Goal: Task Accomplishment & Management: Manage account settings

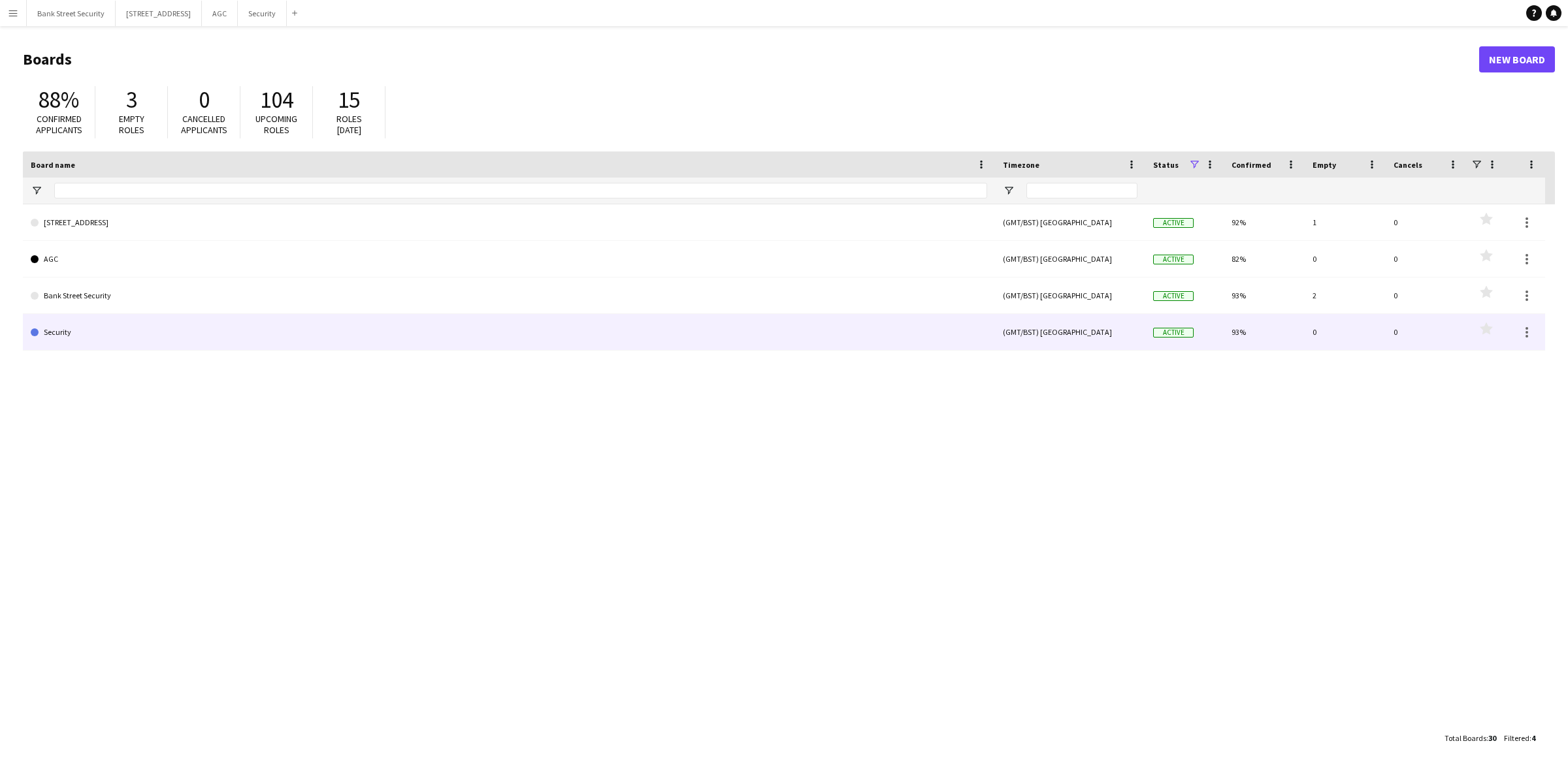
click at [527, 333] on link "Security" at bounding box center [508, 332] width 957 height 36
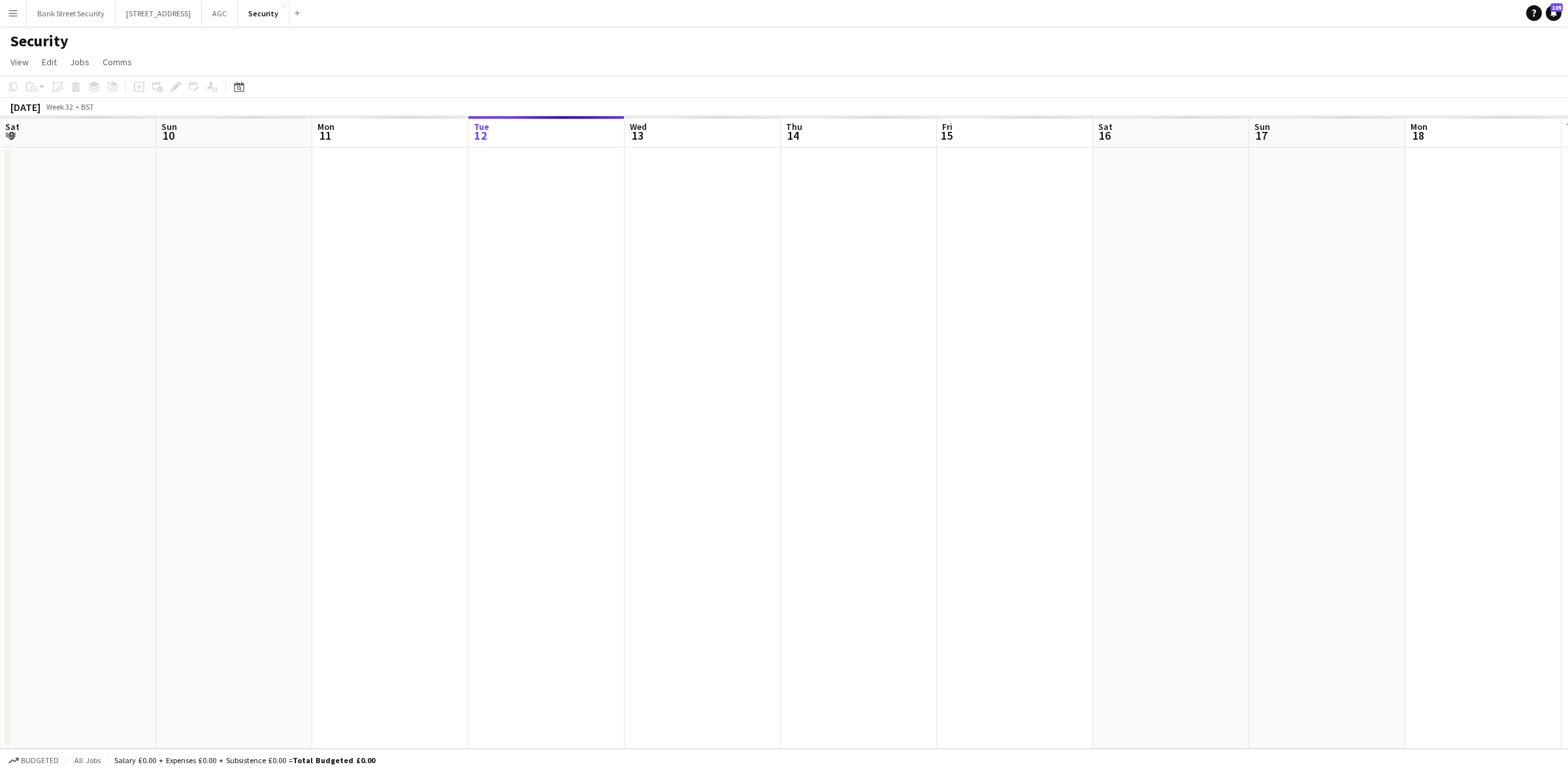
scroll to position [0, 312]
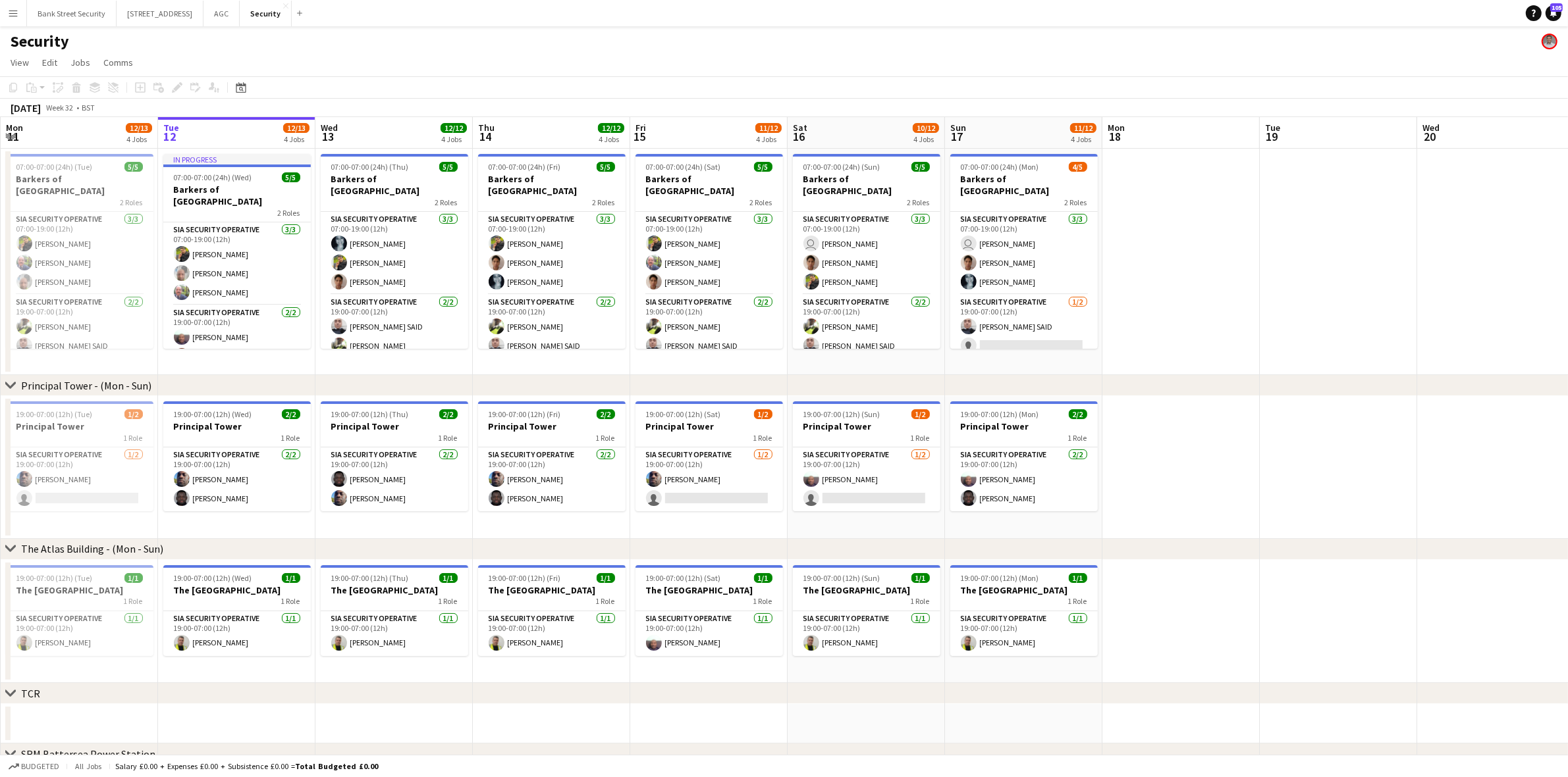
click at [239, 487] on app-card-role "SIA Security Operative [DATE] 19:00-07:00 (12h) [PERSON_NAME] [PERSON_NAME]" at bounding box center [237, 480] width 148 height 64
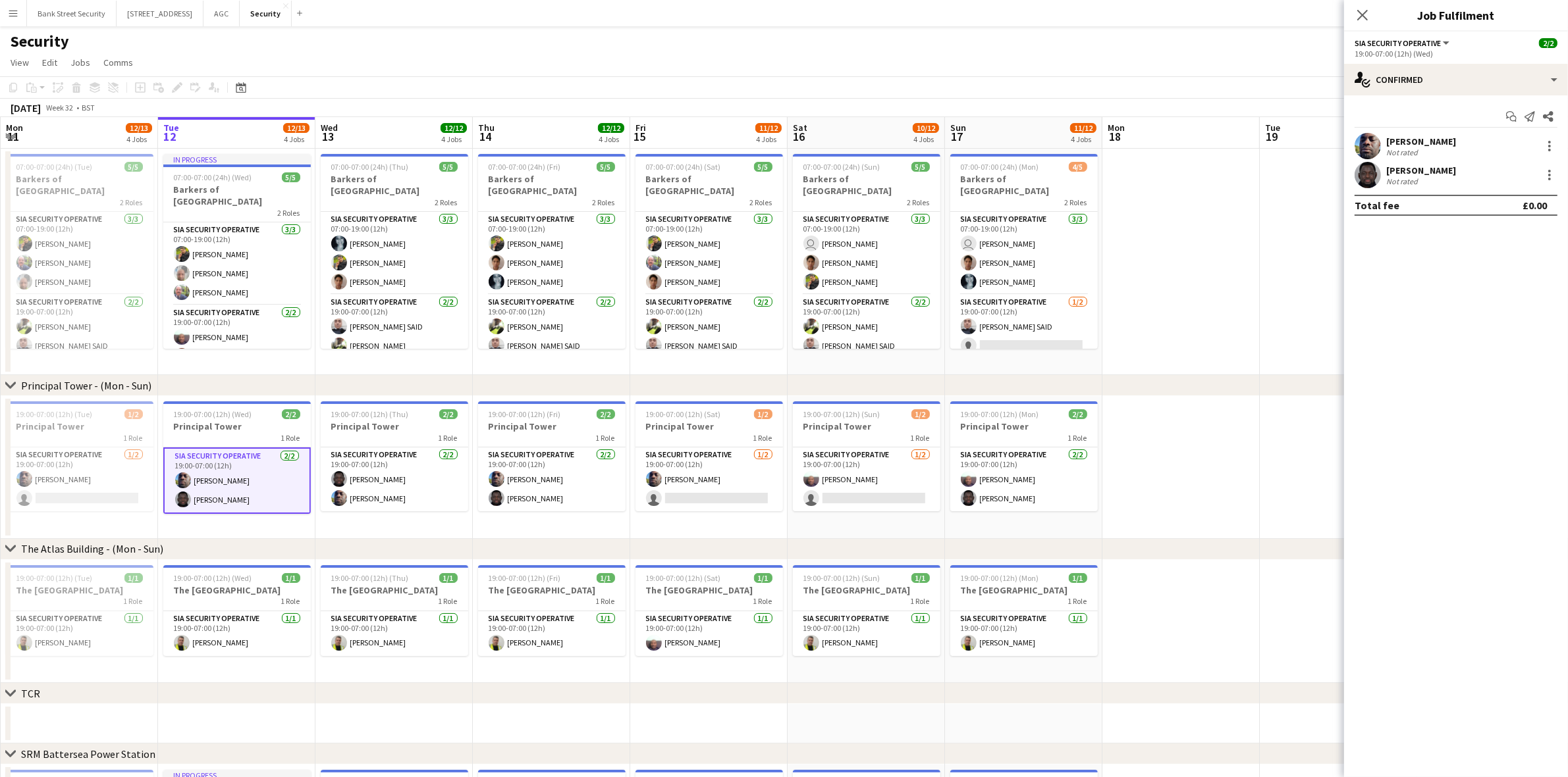
click at [1547, 178] on div at bounding box center [1548, 178] width 3 height 3
click at [1508, 328] on span "Remove" at bounding box center [1506, 326] width 82 height 12
click at [1359, 22] on app-icon "Close pop-in" at bounding box center [1362, 15] width 16 height 16
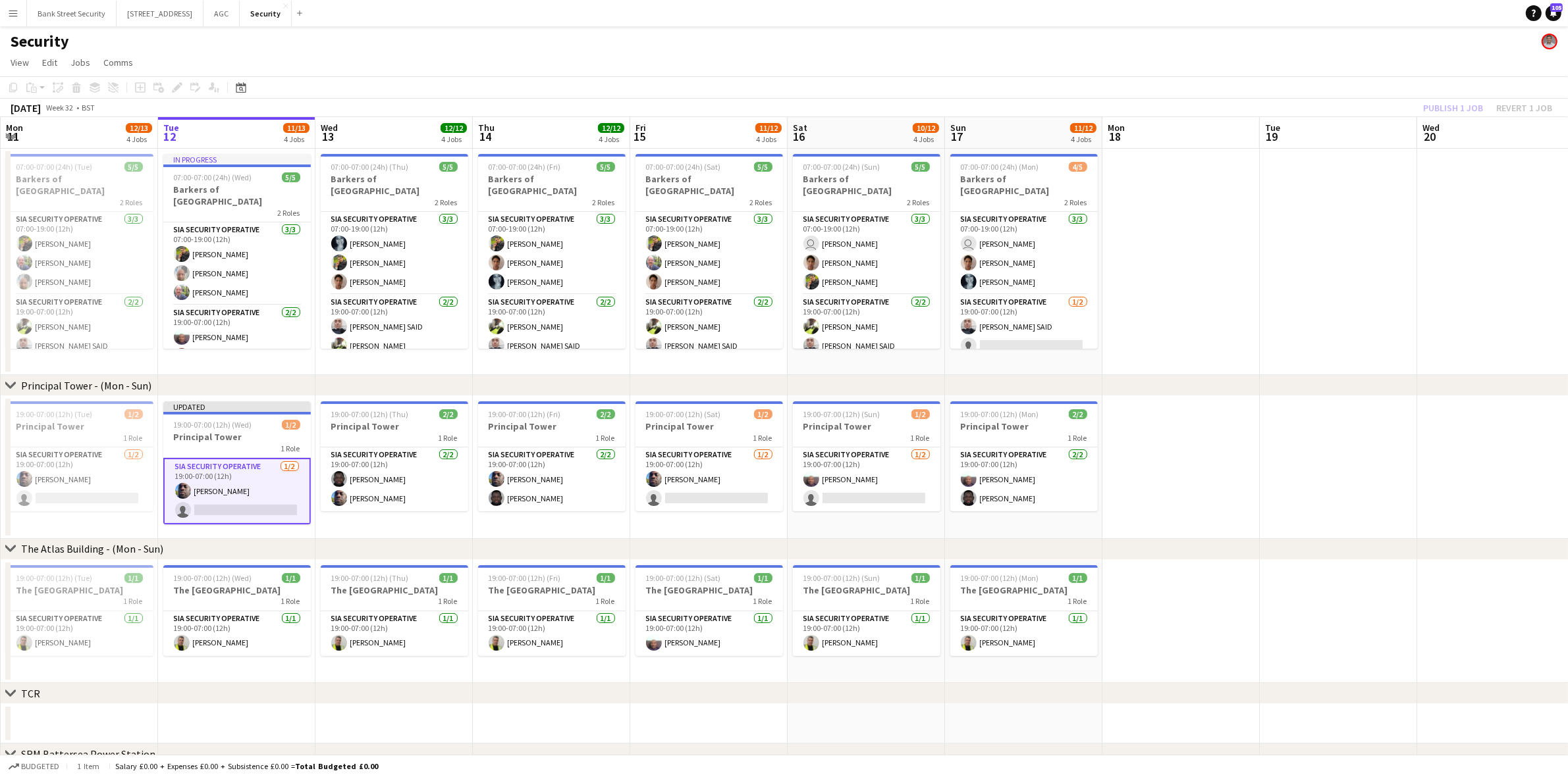
click at [1437, 115] on div "Publish 1 job Revert 1 job" at bounding box center [1486, 107] width 161 height 17
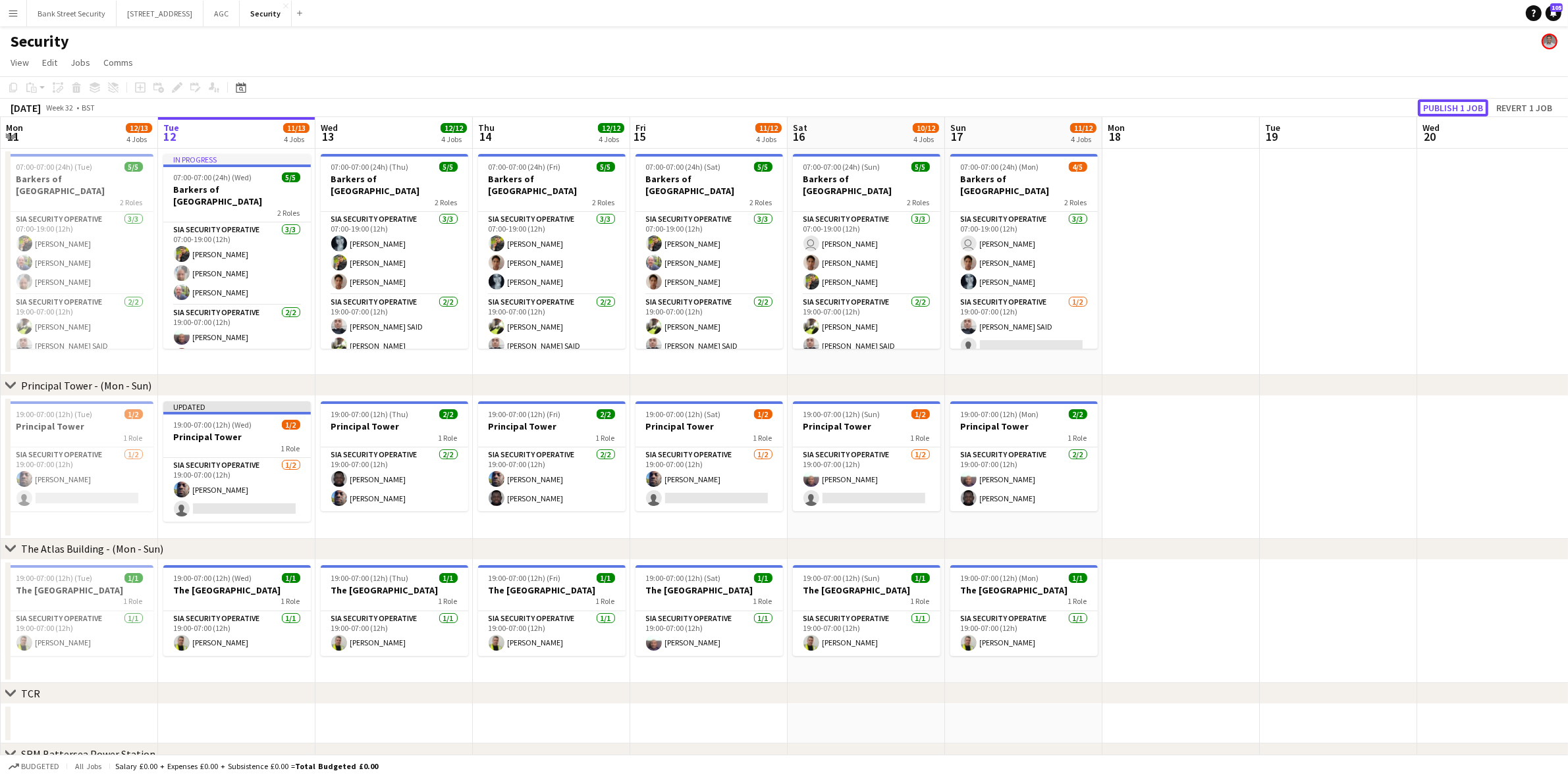
click at [1445, 109] on button "Publish 1 job" at bounding box center [1453, 107] width 71 height 17
click at [239, 15] on button "AGC Close" at bounding box center [222, 14] width 36 height 26
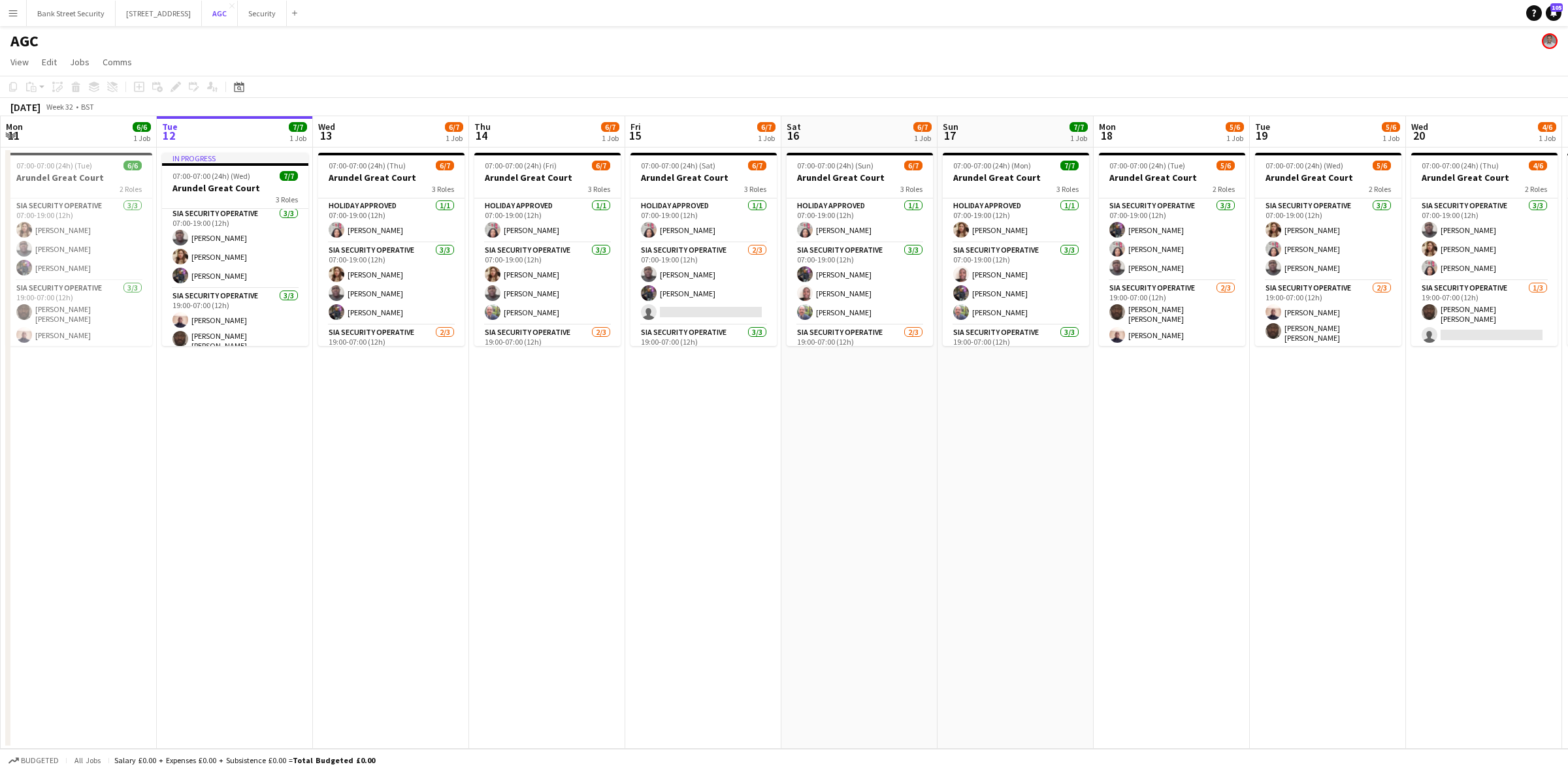
scroll to position [72, 0]
click at [234, 8] on button "AGC Close" at bounding box center [220, 14] width 36 height 25
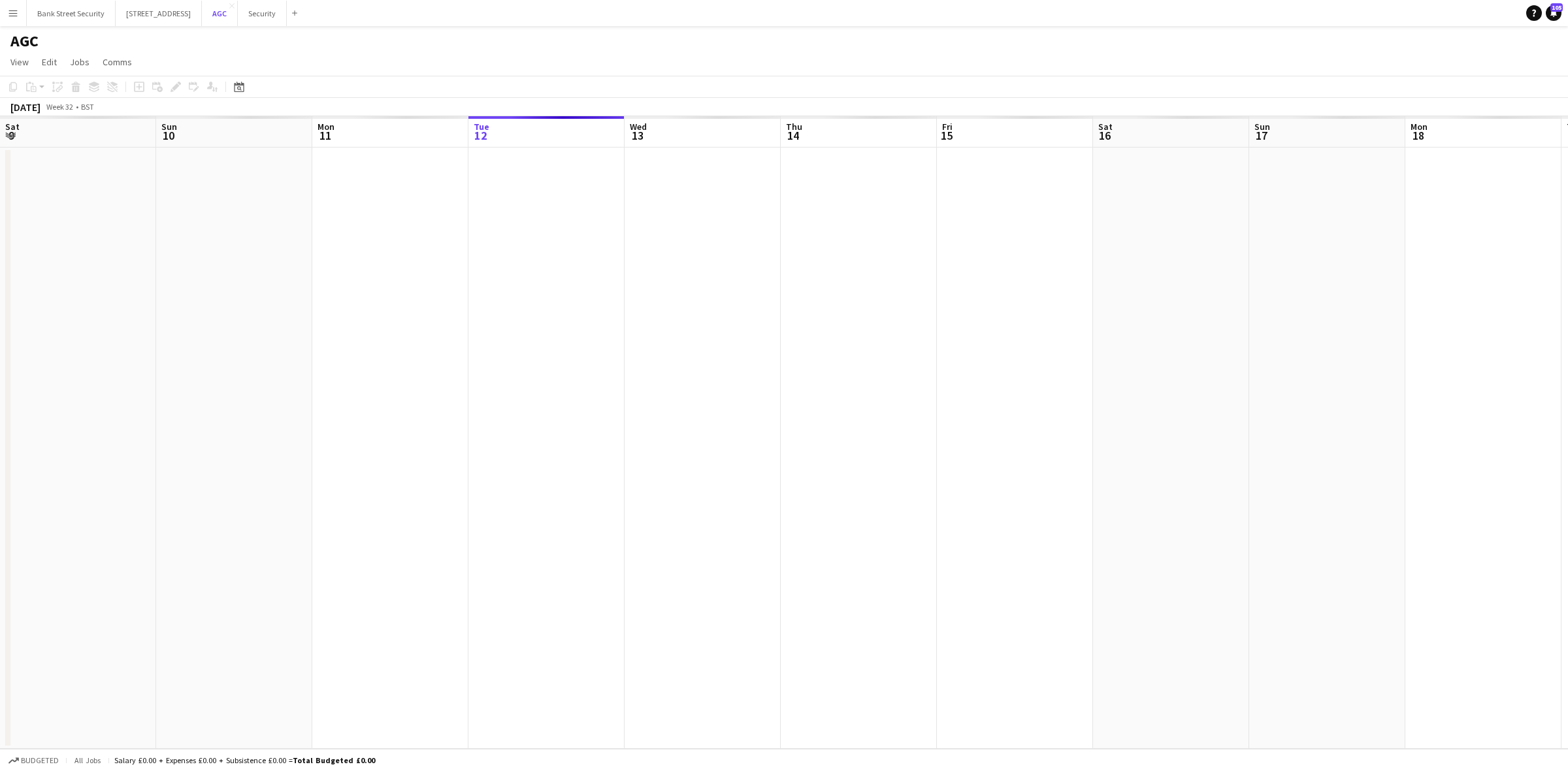
scroll to position [0, 312]
